Goal: Task Accomplishment & Management: Manage account settings

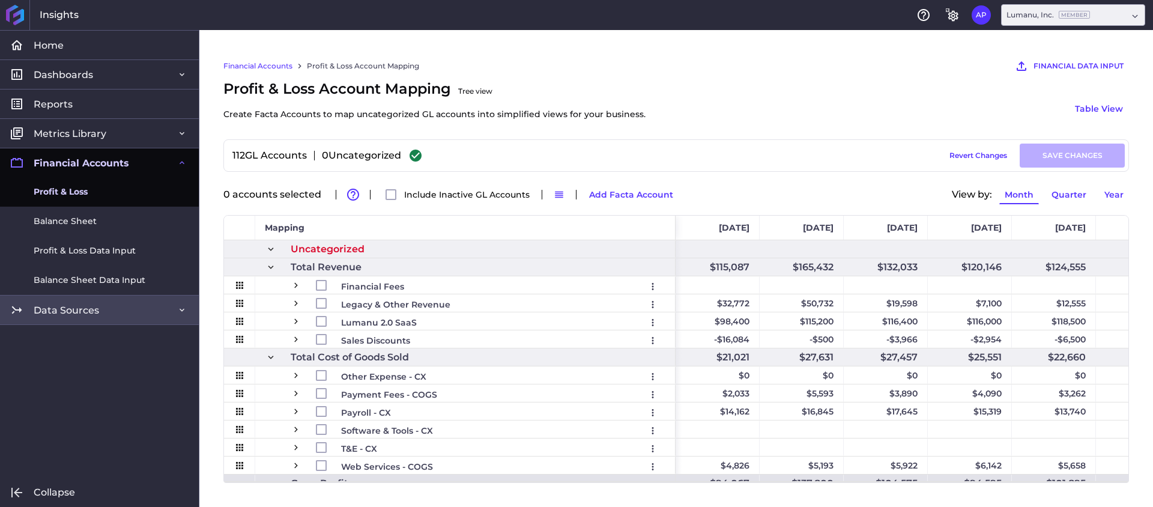
drag, startPoint x: 68, startPoint y: 307, endPoint x: 70, endPoint y: 313, distance: 6.3
click at [68, 307] on span "Data Sources" at bounding box center [66, 310] width 65 height 13
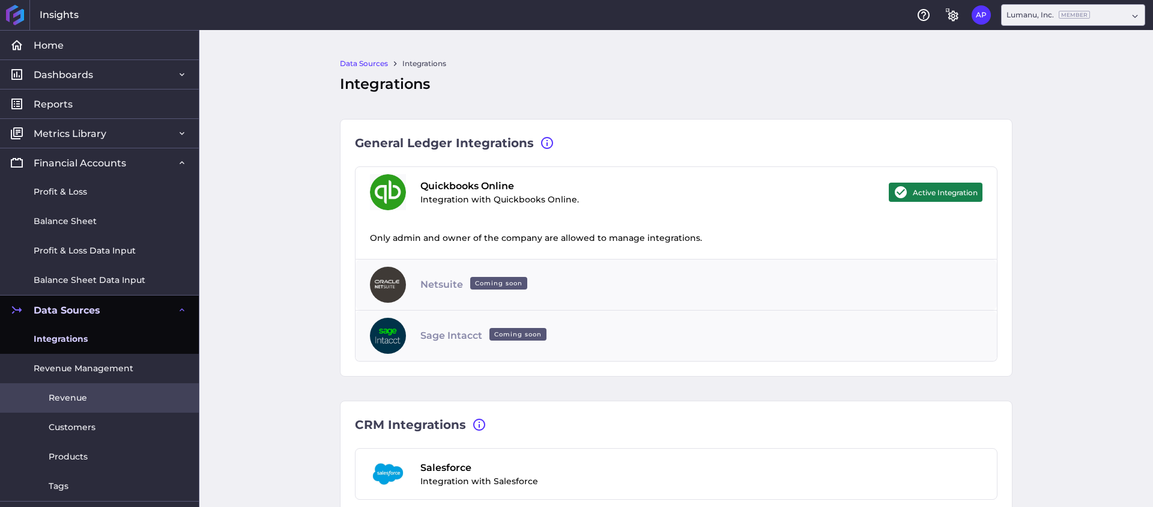
click at [87, 400] on link "Revenue" at bounding box center [99, 397] width 199 height 29
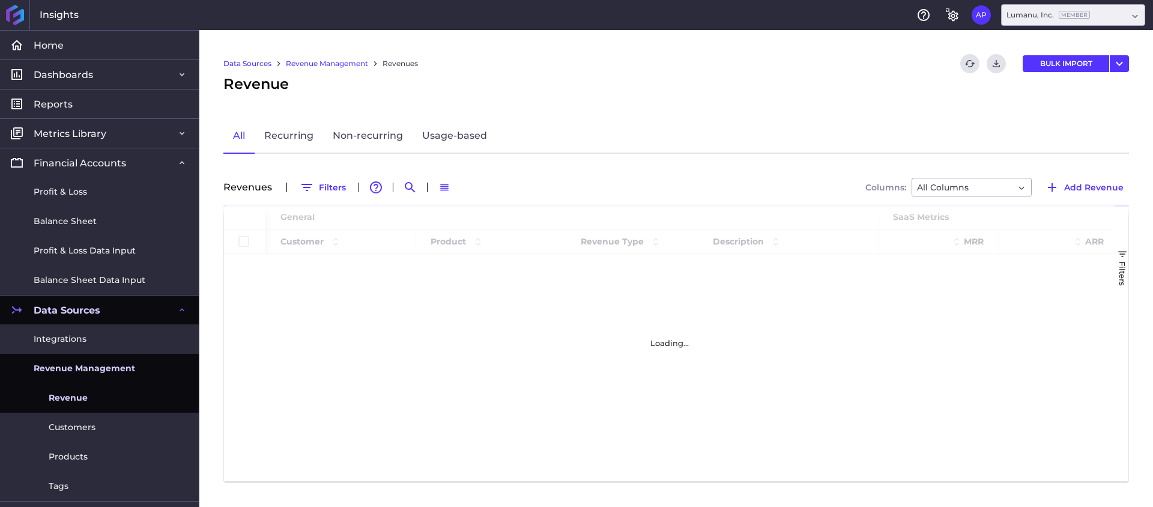
click at [115, 365] on span "Revenue Management" at bounding box center [85, 368] width 102 height 13
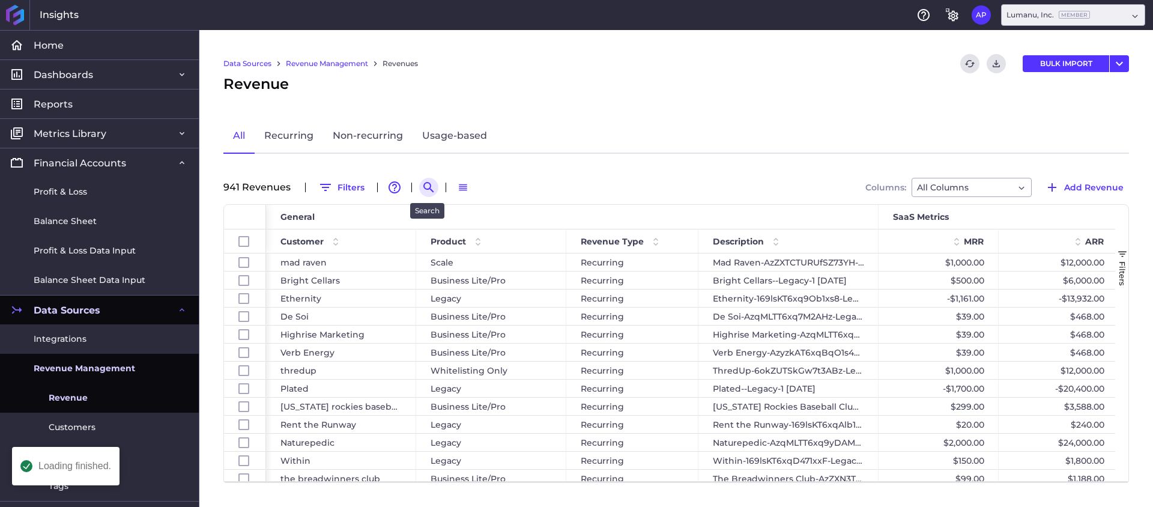
click at [423, 186] on icon "Search by" at bounding box center [428, 187] width 10 height 10
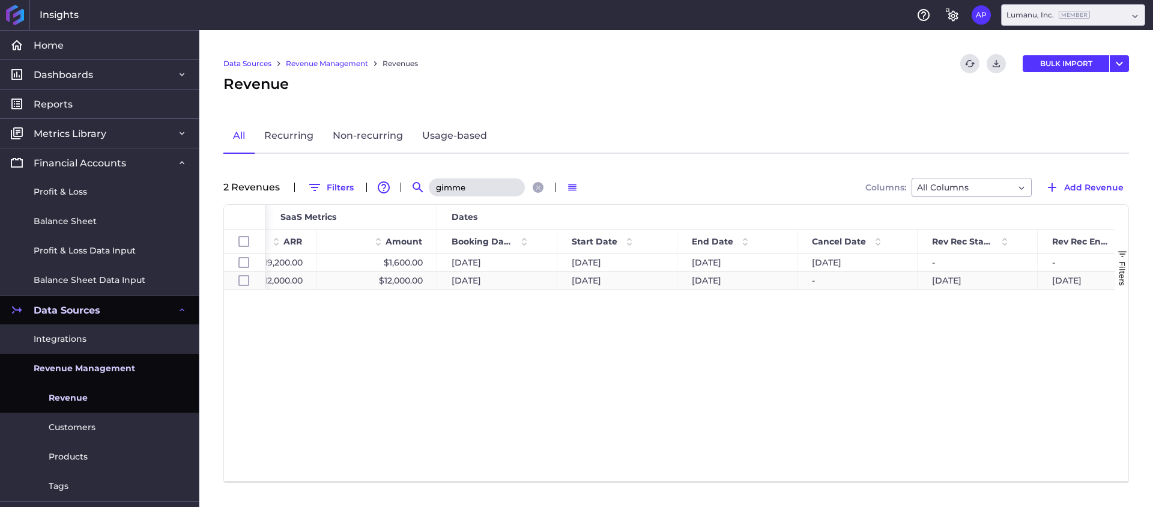
scroll to position [0, 824]
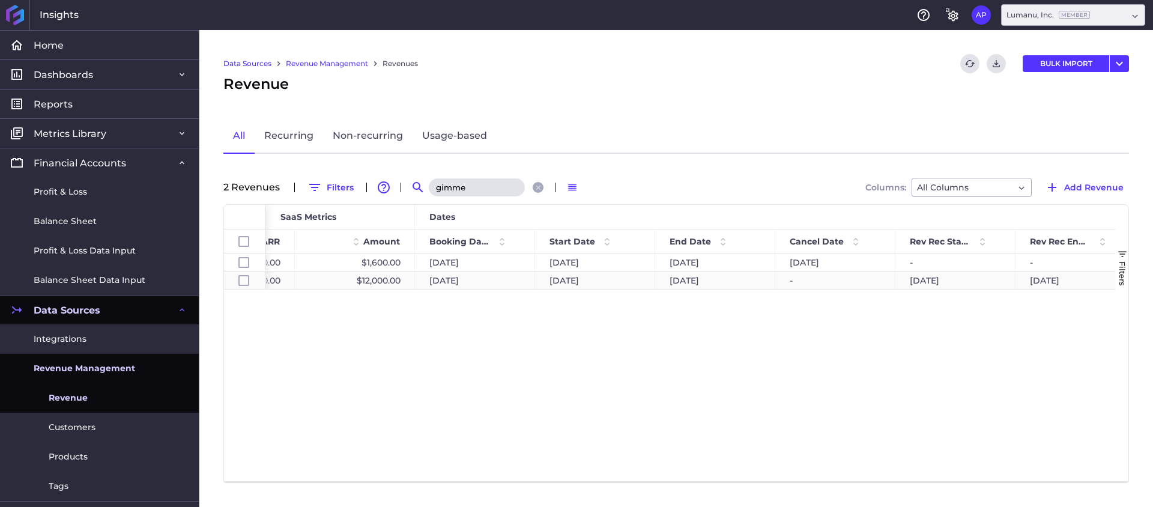
type input "gimme"
click at [840, 288] on div "-" at bounding box center [835, 279] width 120 height 17
checkbox input "false"
checkbox input "true"
checkbox input "false"
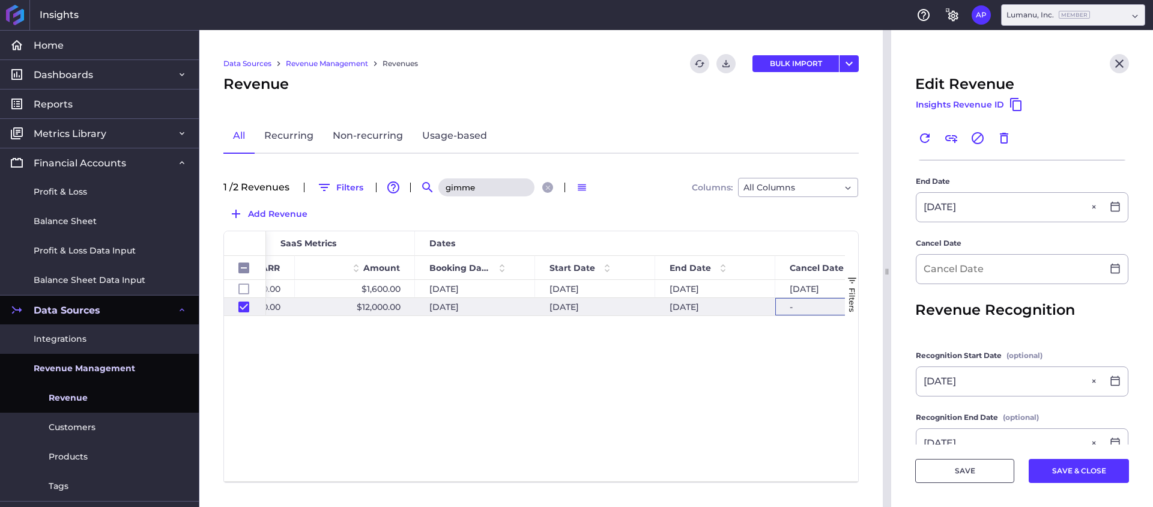
scroll to position [362, 0]
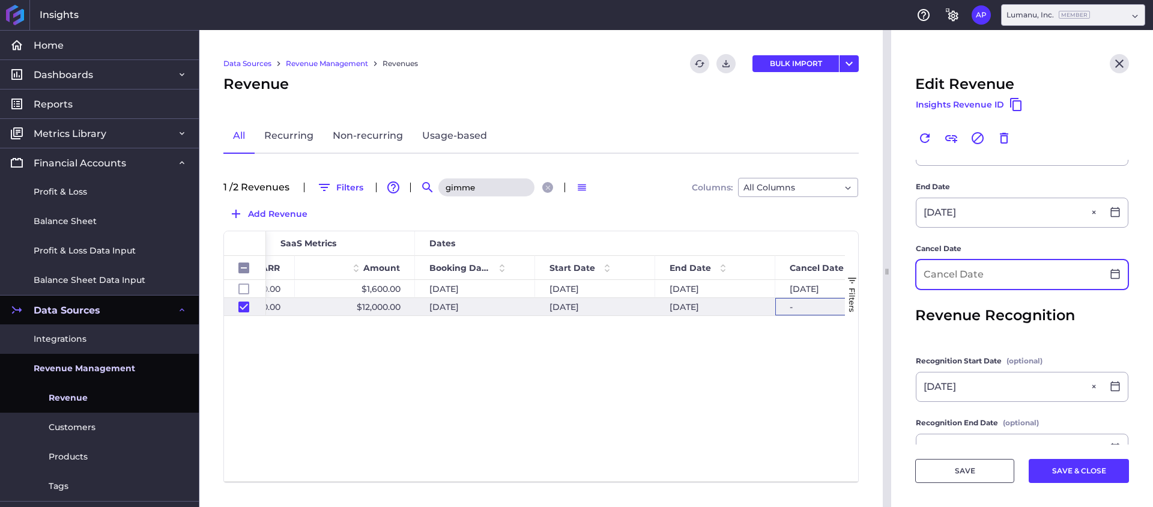
click at [958, 280] on input at bounding box center [1010, 274] width 186 height 29
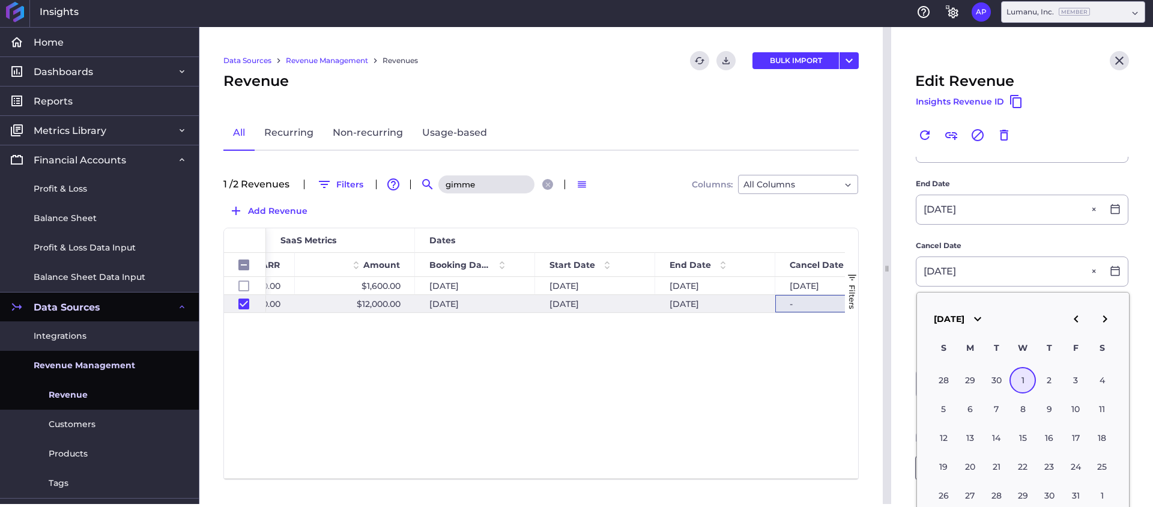
type input "10/01/2025"
click at [1005, 242] on label "Cancel Date" at bounding box center [1022, 248] width 213 height 17
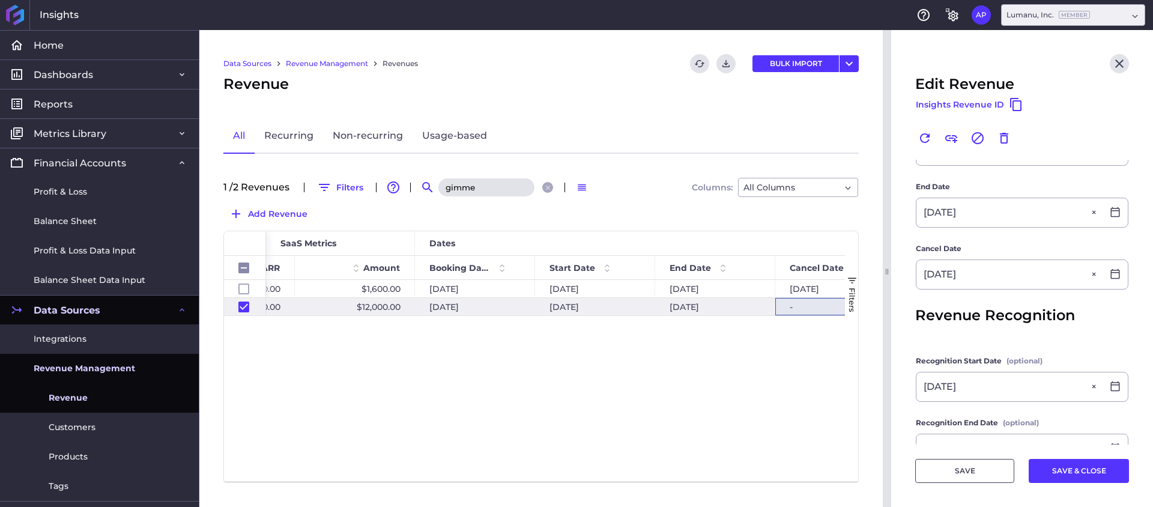
drag, startPoint x: 1107, startPoint y: 468, endPoint x: 1086, endPoint y: 453, distance: 25.8
click at [1107, 468] on button "SAVE & CLOSE" at bounding box center [1079, 471] width 100 height 24
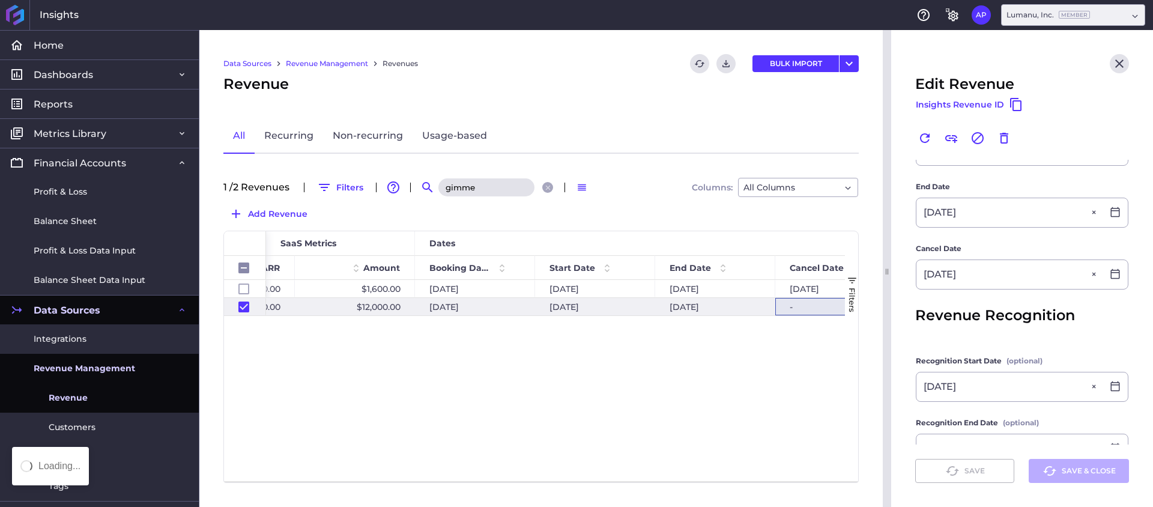
checkbox input "false"
